Goal: Task Accomplishment & Management: Manage account settings

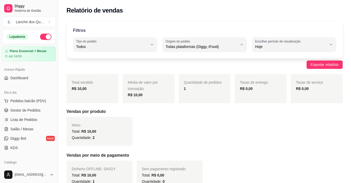
select select "ALL"
select select "0"
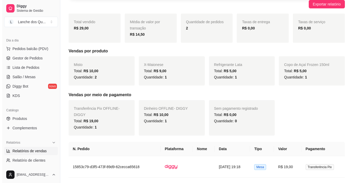
scroll to position [108, 0]
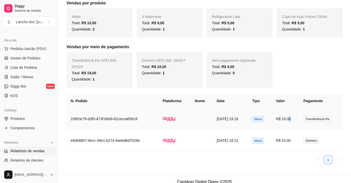
click at [295, 115] on td "R$ 19,00" at bounding box center [285, 119] width 27 height 22
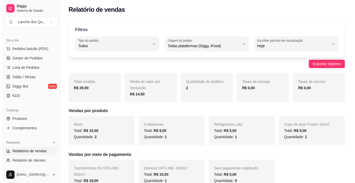
scroll to position [0, 0]
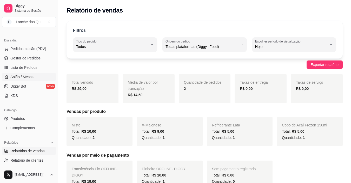
click at [30, 77] on span "Salão / Mesas" at bounding box center [21, 76] width 23 height 5
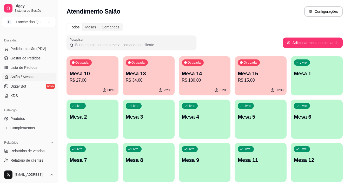
click at [318, 84] on div "Livre Mesa 1" at bounding box center [317, 72] width 52 height 33
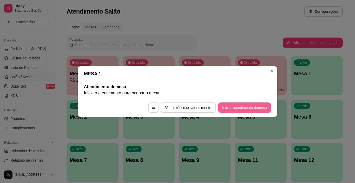
click at [239, 109] on button "Iniciar atendimento de mesa" at bounding box center [244, 107] width 53 height 10
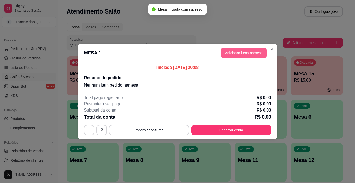
click at [240, 55] on button "Adicionar itens na mesa" at bounding box center [244, 53] width 46 height 10
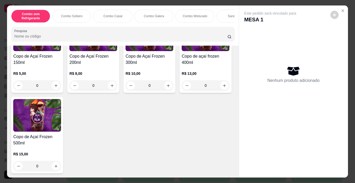
scroll to position [1793, 0]
click at [151, 66] on h4 "Copo de Açaí Frozen 300ml" at bounding box center [150, 59] width 48 height 12
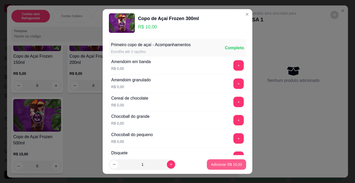
click at [211, 165] on p "Adicionar R$ 10,00" at bounding box center [226, 164] width 31 height 5
type input "1"
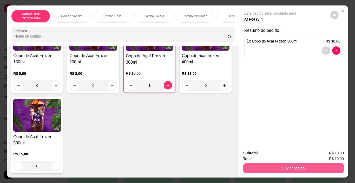
click at [266, 163] on button "Enviar pedido" at bounding box center [293, 168] width 101 height 10
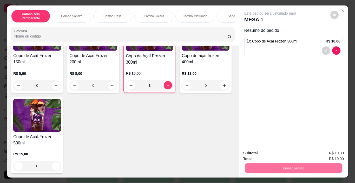
click at [256, 152] on button "Não registrar e enviar pedido" at bounding box center [276, 153] width 54 height 10
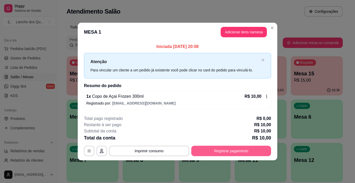
click at [227, 149] on button "Registrar pagamento" at bounding box center [231, 150] width 80 height 10
click at [223, 150] on button "Registrar pagamento" at bounding box center [231, 150] width 80 height 10
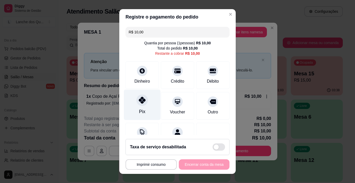
click at [145, 105] on div "Pix" at bounding box center [142, 104] width 37 height 30
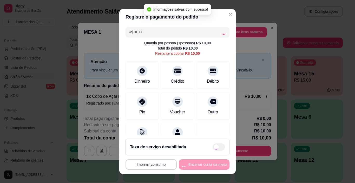
type input "R$ 0,00"
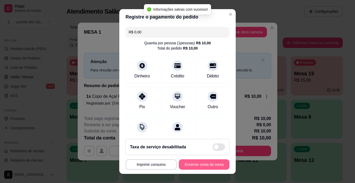
click at [194, 165] on button "Encerrar conta da mesa" at bounding box center [204, 164] width 51 height 10
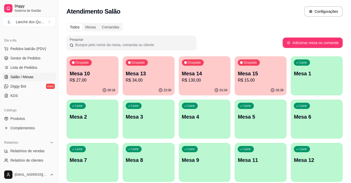
click at [134, 112] on div "Livre Mesa 3" at bounding box center [149, 115] width 52 height 33
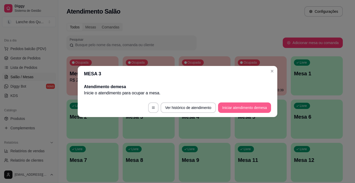
click at [246, 107] on button "Iniciar atendimento de mesa" at bounding box center [244, 107] width 53 height 10
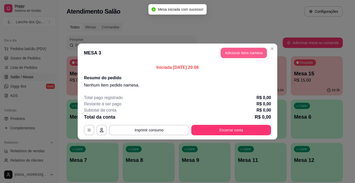
click at [230, 52] on button "Adicionar itens na mesa" at bounding box center [244, 53] width 46 height 10
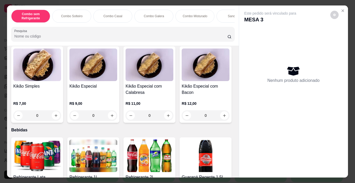
scroll to position [1093, 0]
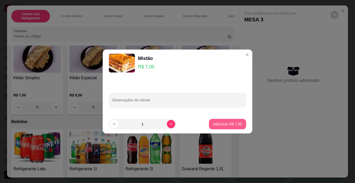
click at [222, 122] on p "Adicionar R$ 7,00" at bounding box center [227, 123] width 29 height 5
type input "1"
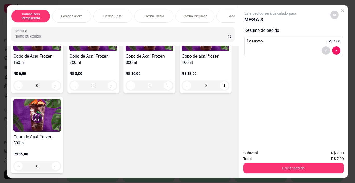
scroll to position [1639, 0]
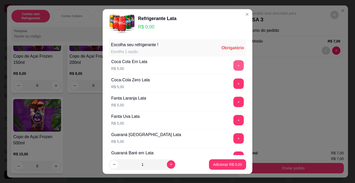
click at [234, 64] on button "+" at bounding box center [239, 65] width 10 height 10
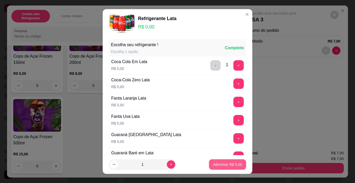
click at [222, 165] on p "Adicionar R$ 5,00" at bounding box center [227, 164] width 29 height 5
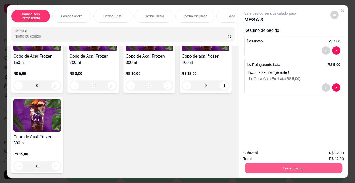
click at [278, 164] on button "Enviar pedido" at bounding box center [294, 168] width 98 height 10
click at [280, 151] on button "Não registrar e enviar pedido" at bounding box center [276, 153] width 54 height 10
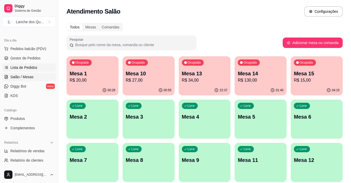
click at [34, 68] on span "Lista de Pedidos" at bounding box center [23, 67] width 27 height 5
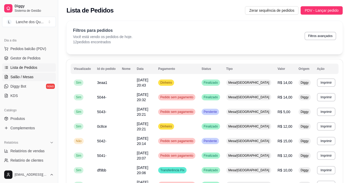
click at [27, 80] on link "Salão / Mesas" at bounding box center [29, 77] width 54 height 8
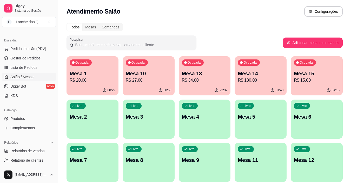
click at [93, 74] on p "Mesa 1" at bounding box center [93, 73] width 46 height 7
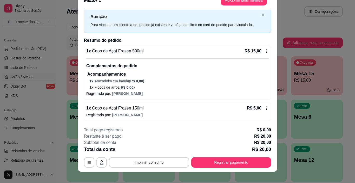
scroll to position [16, 0]
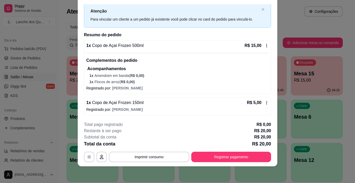
click at [134, 111] on p "Registrado por: Jessica" at bounding box center [177, 109] width 183 height 5
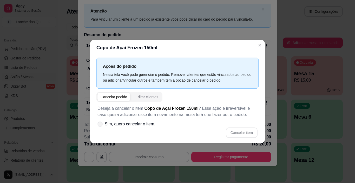
click at [103, 124] on label "Sim, quero cancelar o item." at bounding box center [126, 124] width 62 height 10
click at [101, 125] on input "Sim, quero cancelar o item." at bounding box center [98, 126] width 3 height 3
checkbox input "true"
click at [233, 131] on button "Cancelar item" at bounding box center [242, 132] width 32 height 10
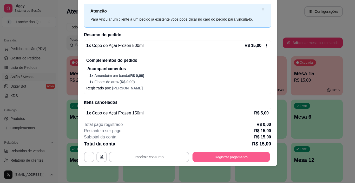
click at [211, 153] on button "Registrar pagamento" at bounding box center [232, 157] width 78 height 10
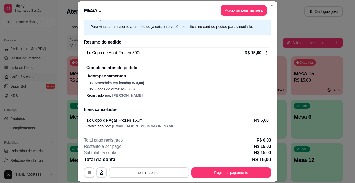
scroll to position [0, 0]
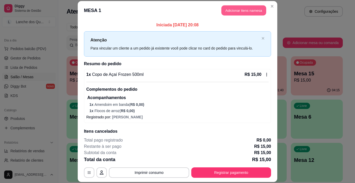
click at [241, 13] on button "Adicionar itens na mesa" at bounding box center [244, 10] width 45 height 10
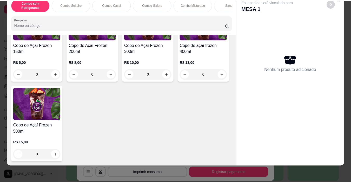
scroll to position [1767, 0]
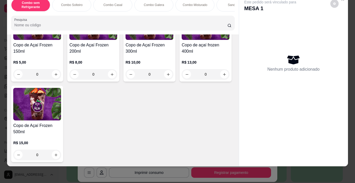
click at [146, 40] on img at bounding box center [150, 23] width 48 height 33
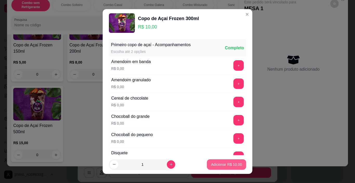
click at [215, 164] on p "Adicionar R$ 10,00" at bounding box center [226, 164] width 31 height 5
type input "1"
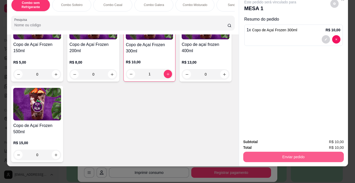
click at [266, 151] on button "Enviar pedido" at bounding box center [293, 156] width 101 height 10
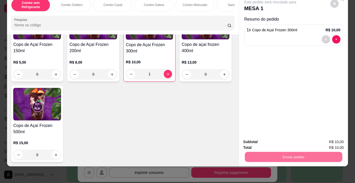
click at [266, 141] on button "Não registrar e enviar pedido" at bounding box center [276, 140] width 53 height 10
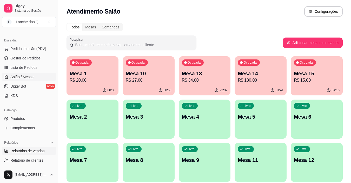
click at [29, 152] on span "Relatórios de vendas" at bounding box center [27, 150] width 34 height 5
select select "ALL"
select select "0"
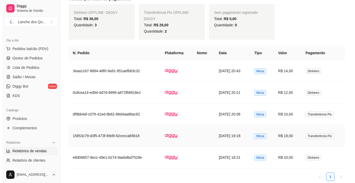
scroll to position [180, 0]
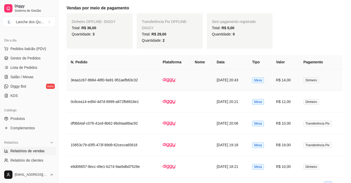
click at [308, 77] on span "Dinheiro" at bounding box center [312, 80] width 16 height 6
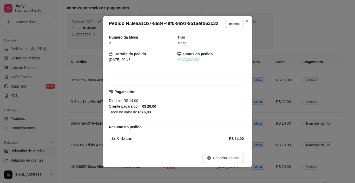
scroll to position [18, 0]
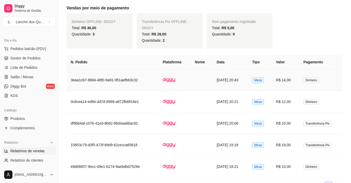
click at [292, 74] on td "R$ 14,00" at bounding box center [285, 80] width 27 height 22
click at [296, 94] on td "R$ 12,00" at bounding box center [285, 102] width 27 height 22
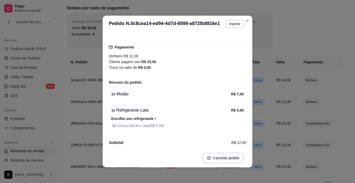
scroll to position [49, 0]
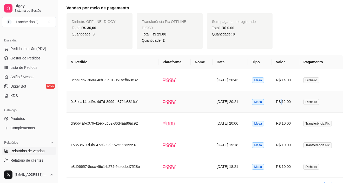
click at [286, 95] on td "R$ 12,00" at bounding box center [285, 102] width 27 height 22
click at [303, 75] on td "Dinheiro" at bounding box center [321, 80] width 43 height 22
click at [296, 114] on td "R$ 10,00" at bounding box center [285, 123] width 27 height 22
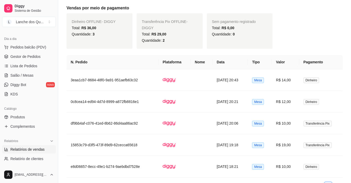
scroll to position [52, 0]
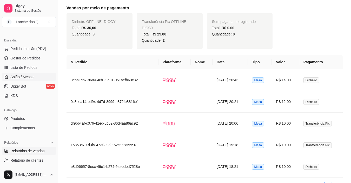
click at [26, 75] on span "Salão / Mesas" at bounding box center [21, 76] width 23 height 5
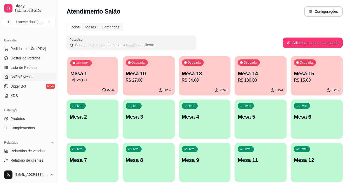
click at [113, 88] on div "00:33" at bounding box center [92, 90] width 50 height 10
click at [157, 82] on p "R$ 27,00" at bounding box center [148, 80] width 44 height 6
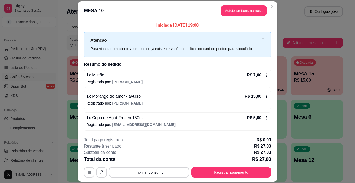
scroll to position [15, 0]
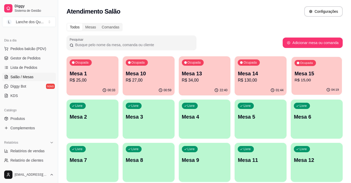
click at [308, 78] on p "R$ 15,00" at bounding box center [317, 80] width 44 height 6
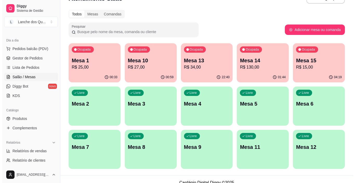
scroll to position [20, 0]
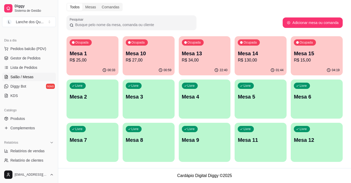
click at [78, 88] on div "Livre" at bounding box center [78, 85] width 16 height 6
click at [73, 97] on p "Mesa 2" at bounding box center [93, 96] width 46 height 7
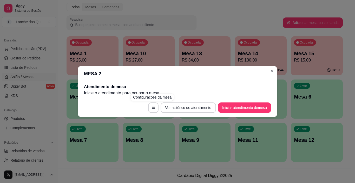
click at [272, 108] on footer "Ver histórico de atendimento Iniciar atendimento de mesa" at bounding box center [178, 107] width 200 height 19
click at [244, 103] on button "Iniciar atendimento de mesa" at bounding box center [244, 107] width 53 height 10
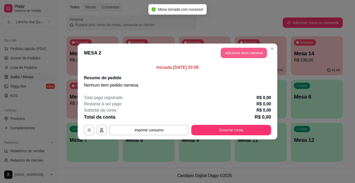
click at [236, 51] on button "Adicionar itens na mesa" at bounding box center [244, 53] width 46 height 10
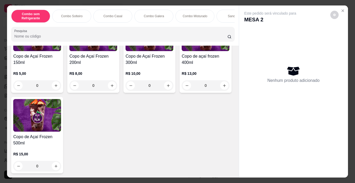
scroll to position [1613, 0]
click at [343, 9] on icon "Close" at bounding box center [343, 11] width 4 height 4
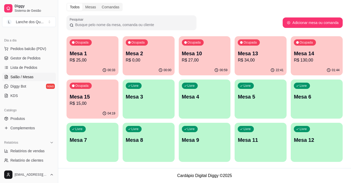
click at [315, 140] on p "Mesa 12" at bounding box center [317, 139] width 46 height 7
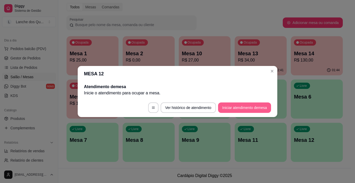
click at [250, 109] on button "Iniciar atendimento de mesa" at bounding box center [244, 107] width 53 height 10
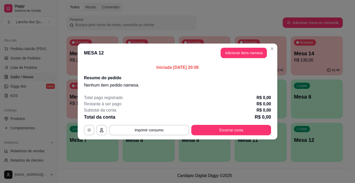
click at [257, 53] on button "Adicionar itens na mesa" at bounding box center [244, 53] width 46 height 10
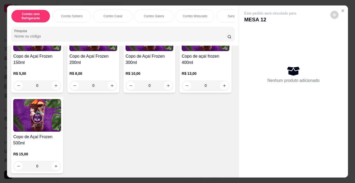
scroll to position [1819, 0]
click at [57, 83] on button "increase-product-quantity" at bounding box center [56, 85] width 8 height 8
type input "1"
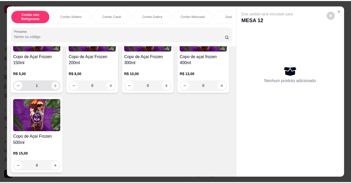
scroll to position [1819, 0]
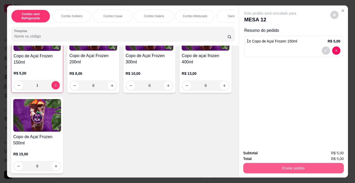
click at [306, 164] on button "Enviar pedido" at bounding box center [293, 168] width 101 height 10
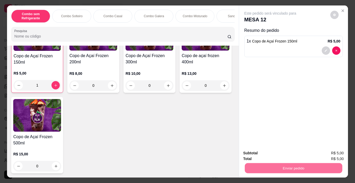
click at [280, 156] on button "Não registrar e enviar pedido" at bounding box center [276, 153] width 54 height 10
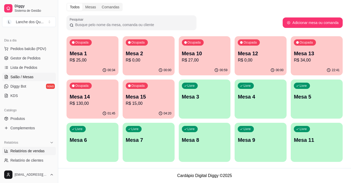
click at [24, 152] on span "Relatórios de vendas" at bounding box center [27, 150] width 34 height 5
select select "ALL"
select select "0"
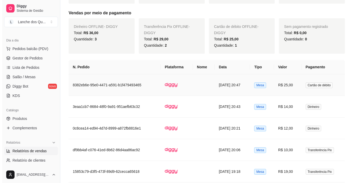
scroll to position [182, 0]
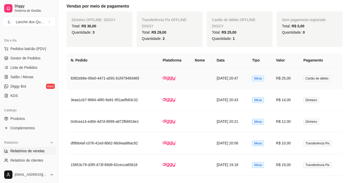
click at [299, 74] on td "R$ 25,00" at bounding box center [285, 78] width 27 height 22
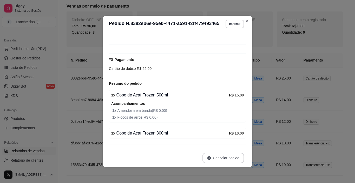
scroll to position [82, 0]
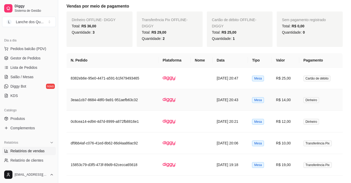
click at [299, 100] on td "R$ 14,00" at bounding box center [285, 100] width 27 height 22
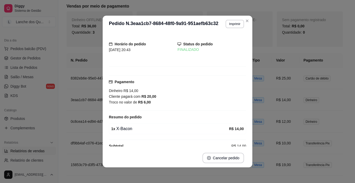
scroll to position [18, 0]
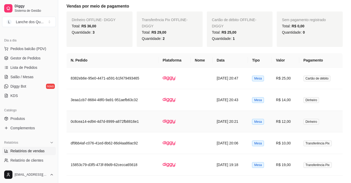
click at [292, 123] on td "R$ 12,00" at bounding box center [285, 122] width 27 height 22
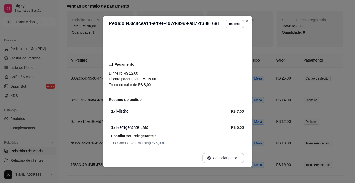
scroll to position [49, 0]
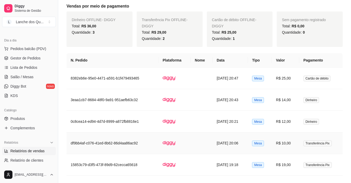
click at [299, 141] on td "R$ 10,00" at bounding box center [285, 143] width 27 height 22
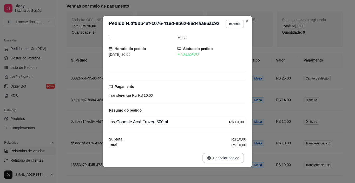
scroll to position [7, 0]
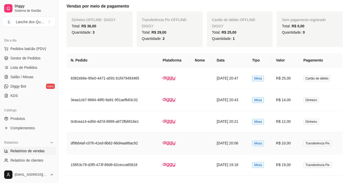
click at [291, 145] on td "R$ 10,00" at bounding box center [285, 143] width 27 height 22
click at [289, 162] on td "R$ 19,00" at bounding box center [285, 165] width 27 height 22
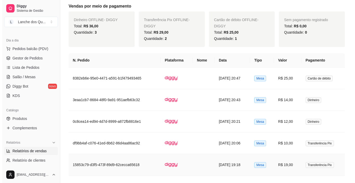
scroll to position [234, 0]
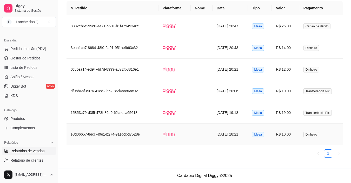
click at [299, 135] on td "R$ 10,00" at bounding box center [285, 134] width 27 height 22
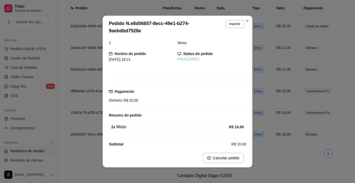
scroll to position [228, 0]
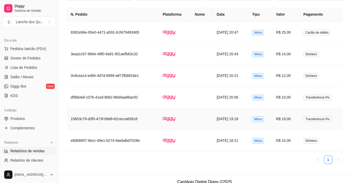
click at [286, 115] on td "R$ 19,00" at bounding box center [285, 119] width 27 height 22
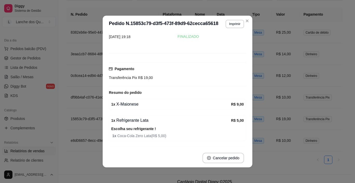
scroll to position [54, 0]
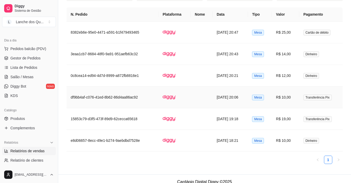
click at [291, 97] on td "R$ 10,00" at bounding box center [285, 97] width 27 height 22
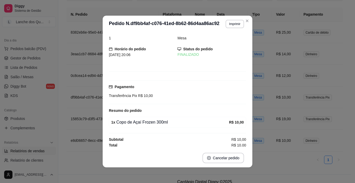
scroll to position [7, 0]
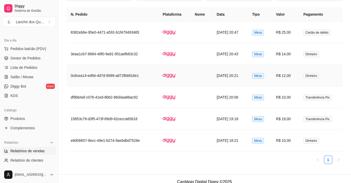
click at [299, 72] on td "R$ 12,00" at bounding box center [285, 76] width 27 height 22
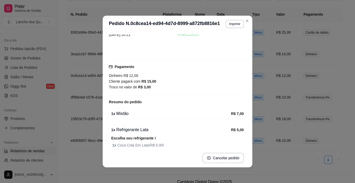
scroll to position [49, 0]
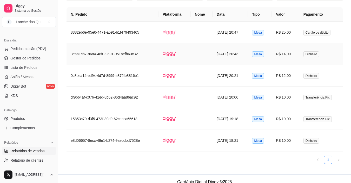
click at [298, 60] on td "R$ 14,00" at bounding box center [285, 54] width 27 height 22
click at [289, 34] on td "R$ 25,00" at bounding box center [285, 33] width 27 height 22
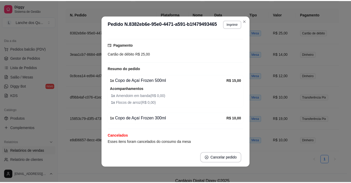
scroll to position [82, 0]
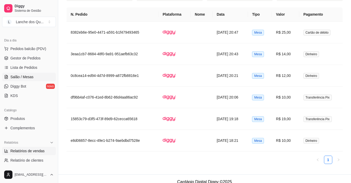
click at [26, 79] on span "Salão / Mesas" at bounding box center [21, 76] width 23 height 5
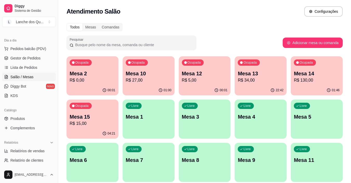
click at [151, 119] on p "Mesa 1" at bounding box center [149, 116] width 46 height 7
click at [93, 87] on div "00:01" at bounding box center [93, 90] width 52 height 10
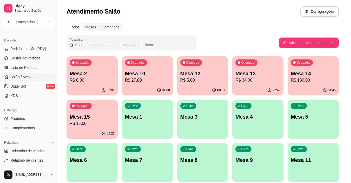
click at [94, 87] on p "Nenhum item pedido na mesa ." at bounding box center [176, 85] width 192 height 7
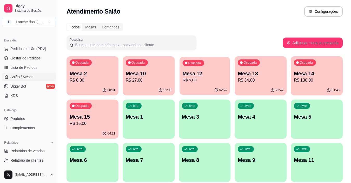
click at [216, 82] on p "R$ 5,00" at bounding box center [205, 80] width 44 height 6
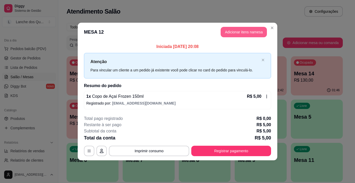
click at [244, 31] on button "Adicionar itens na mesa" at bounding box center [244, 32] width 46 height 10
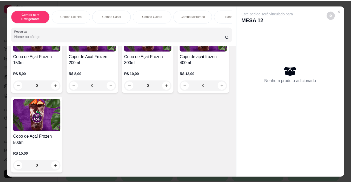
scroll to position [1639, 0]
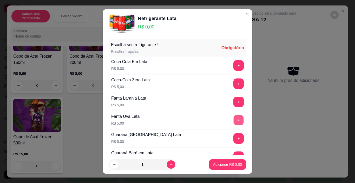
click at [234, 120] on button "+" at bounding box center [239, 120] width 10 height 10
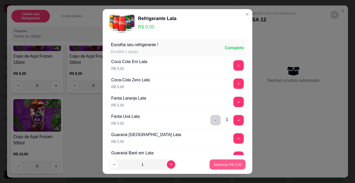
click at [234, 162] on p "Adicionar R$ 5,00" at bounding box center [228, 164] width 28 height 5
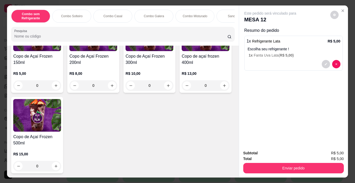
click at [259, 163] on button "Enviar pedido" at bounding box center [293, 168] width 101 height 10
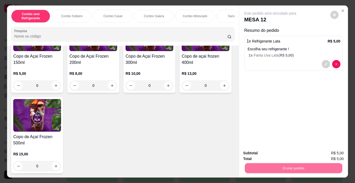
click at [259, 152] on button "Não registrar e enviar pedido" at bounding box center [276, 153] width 54 height 10
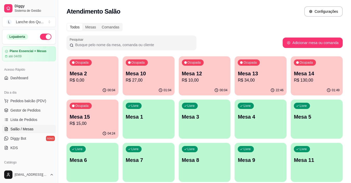
click at [93, 77] on div "Mesa 2 R$ 0,00" at bounding box center [93, 77] width 46 height 14
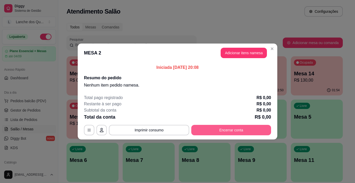
click at [218, 130] on button "Encerrar conta" at bounding box center [231, 130] width 80 height 10
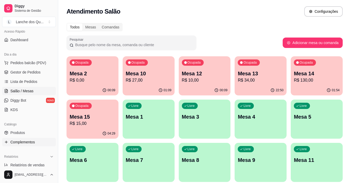
scroll to position [78, 0]
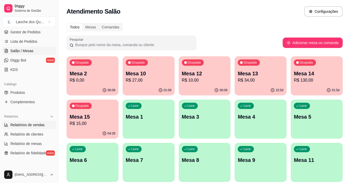
click at [40, 127] on link "Relatórios de vendas" at bounding box center [29, 124] width 54 height 8
select select "ALL"
select select "0"
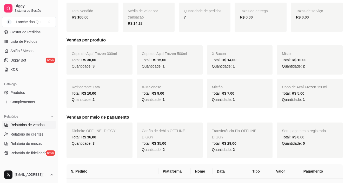
scroll to position [156, 0]
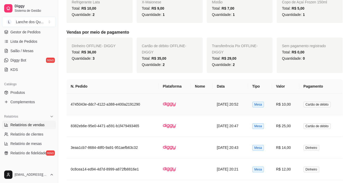
click at [312, 103] on span "Cartão de débito" at bounding box center [317, 104] width 27 height 6
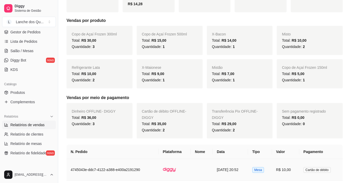
scroll to position [0, 0]
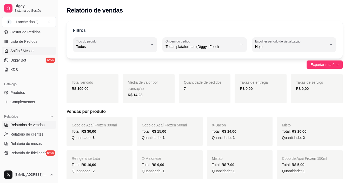
click at [22, 49] on span "Salão / Mesas" at bounding box center [21, 50] width 23 height 5
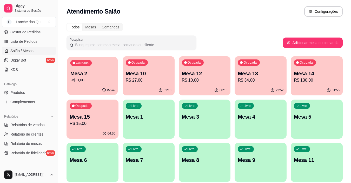
click at [104, 70] on p "Mesa 2" at bounding box center [92, 73] width 44 height 7
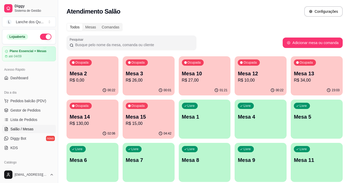
click at [151, 74] on p "Mesa 3" at bounding box center [149, 73] width 46 height 7
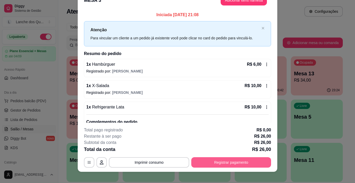
scroll to position [16, 0]
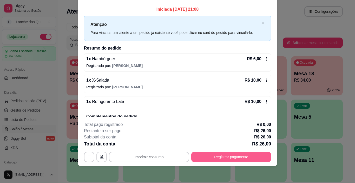
click at [226, 156] on button "Registrar pagamento" at bounding box center [231, 156] width 80 height 10
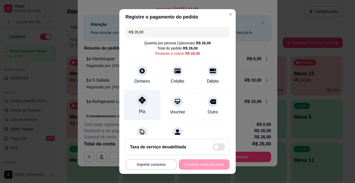
click at [141, 105] on div at bounding box center [142, 99] width 11 height 11
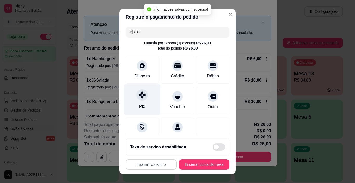
type input "R$ 0,00"
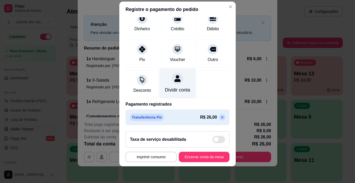
scroll to position [46, 0]
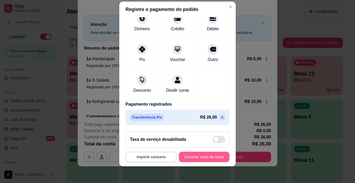
click at [216, 155] on button "Encerrar conta da mesa" at bounding box center [204, 156] width 51 height 10
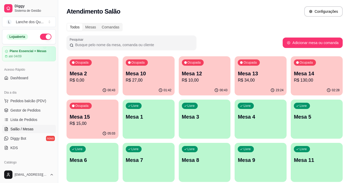
click at [99, 80] on p "R$ 0,00" at bounding box center [93, 80] width 46 height 6
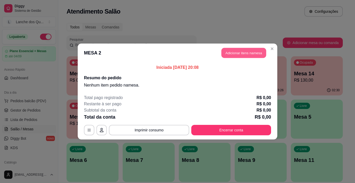
click at [238, 53] on button "Adicionar itens na mesa" at bounding box center [244, 53] width 45 height 10
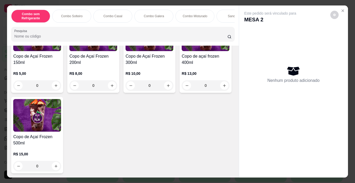
scroll to position [1795, 0]
click at [39, 51] on img at bounding box center [37, 34] width 48 height 33
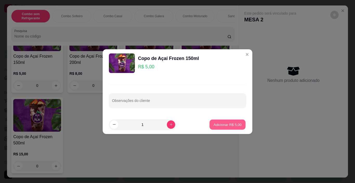
click at [221, 125] on p "Adicionar R$ 5,00" at bounding box center [228, 124] width 28 height 5
type input "1"
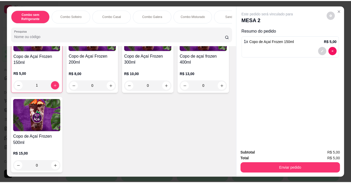
scroll to position [1795, 0]
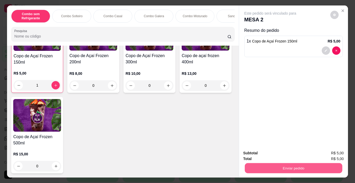
click at [255, 163] on button "Enviar pedido" at bounding box center [294, 168] width 98 height 10
click at [294, 155] on button "Não registrar e enviar pedido" at bounding box center [276, 153] width 54 height 10
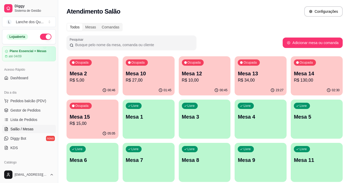
click at [252, 123] on div "Livre Mesa 4" at bounding box center [261, 115] width 52 height 33
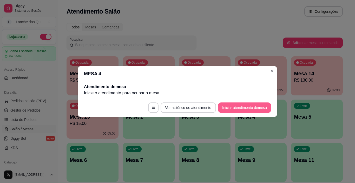
click at [235, 106] on button "Iniciar atendimento de mesa" at bounding box center [244, 107] width 53 height 10
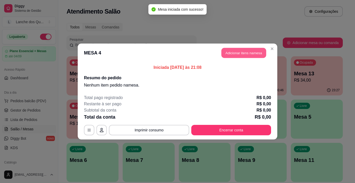
click at [241, 49] on button "Adicionar itens na mesa" at bounding box center [244, 53] width 45 height 10
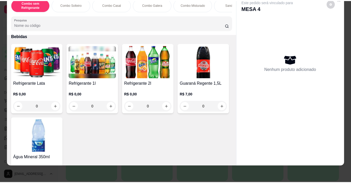
scroll to position [1171, 0]
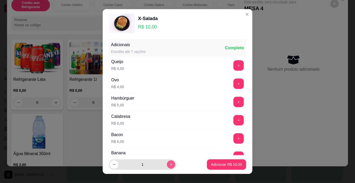
click at [167, 166] on button "increase-product-quantity" at bounding box center [171, 164] width 8 height 8
type input "2"
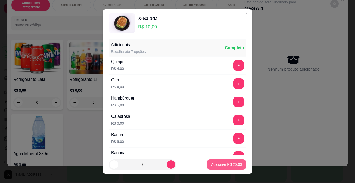
click at [208, 167] on button "Adicionar R$ 20,00" at bounding box center [226, 164] width 39 height 10
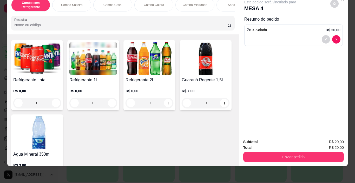
type input "2"
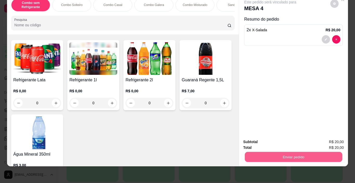
click at [274, 156] on button "Enviar pedido" at bounding box center [294, 157] width 98 height 10
click at [264, 139] on button "Não registrar e enviar pedido" at bounding box center [276, 140] width 53 height 10
